Goal: Complete application form

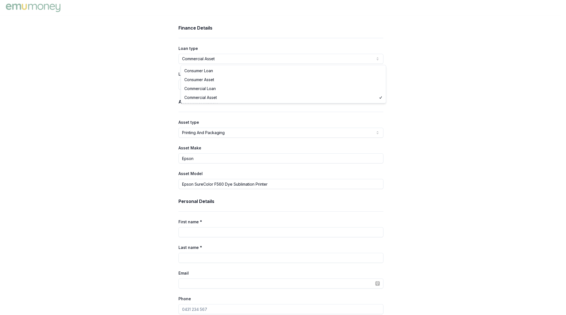
click at [306, 55] on html "Finance Details Loan type Commercial Asset Consumer Loan Consumer Asset Commerc…" at bounding box center [283, 157] width 566 height 315
click at [306, 55] on html "Finance Details Loan type Commercial Asset Consumer Loan Consumer Asset Commerc…" at bounding box center [285, 157] width 571 height 315
click at [306, 55] on html "Finance Details Loan type Commercial Asset Consumer Loan Consumer Asset Commerc…" at bounding box center [283, 157] width 566 height 315
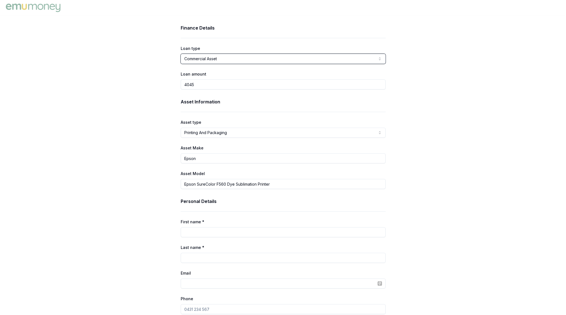
click at [308, 56] on html "Finance Details Loan type Commercial Asset Consumer Loan Consumer Asset Commerc…" at bounding box center [283, 157] width 566 height 315
click at [309, 58] on html "Finance Details Loan type Commercial Asset Consumer Loan Consumer Asset Commerc…" at bounding box center [285, 157] width 571 height 315
click at [310, 59] on html "Finance Details Loan type Commercial Asset Consumer Loan Consumer Asset Commerc…" at bounding box center [283, 157] width 566 height 315
drag, startPoint x: 393, startPoint y: 84, endPoint x: 413, endPoint y: 68, distance: 25.6
click at [413, 68] on div "Finance Details Loan type Commercial Asset Consumer Loan Consumer Asset Commerc…" at bounding box center [283, 287] width 566 height 525
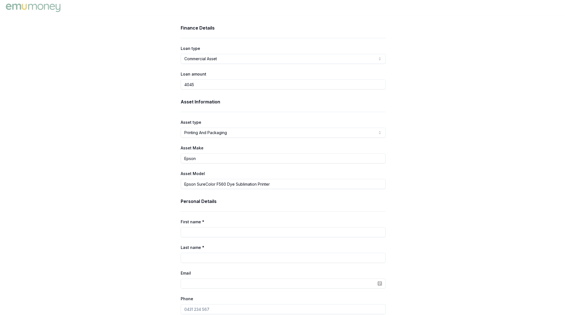
click at [413, 68] on div "Finance Details Loan type Commercial Asset Consumer Loan Consumer Asset Commerc…" at bounding box center [283, 287] width 566 height 525
